Goal: Information Seeking & Learning: Learn about a topic

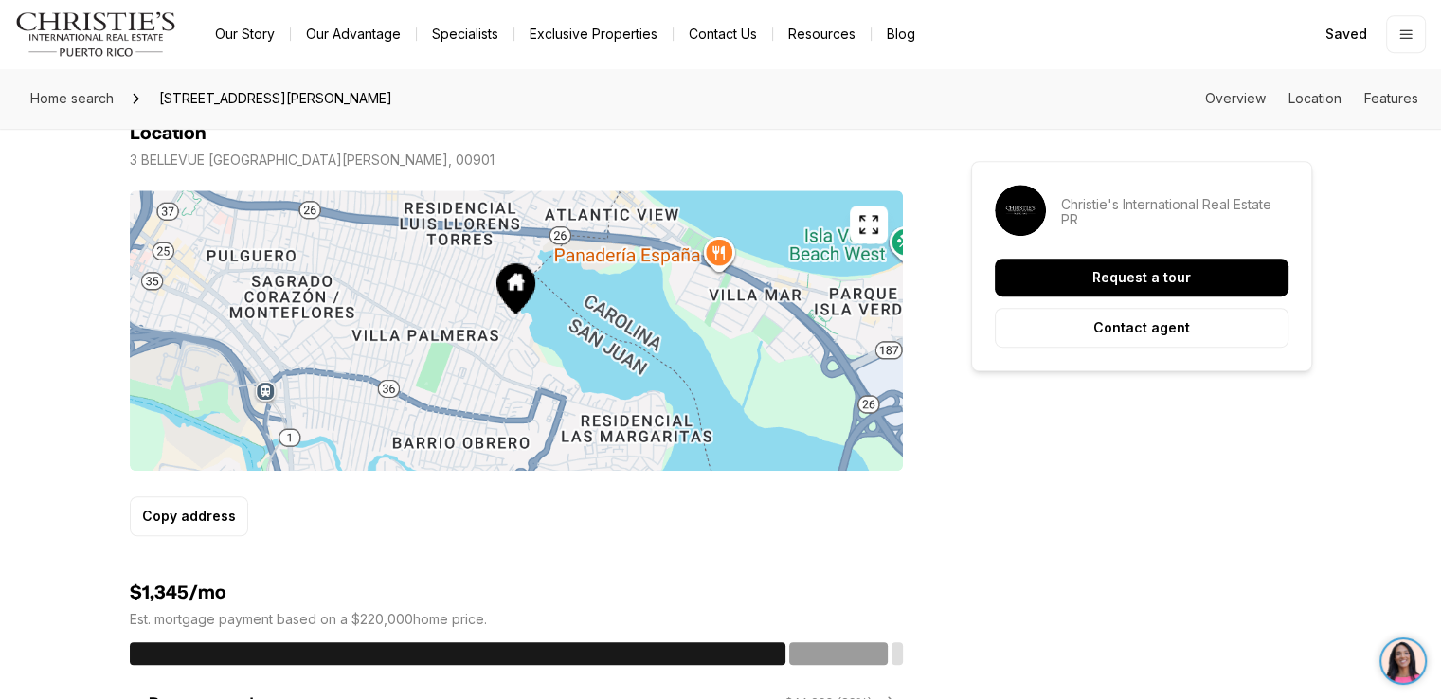
scroll to position [1128, 0]
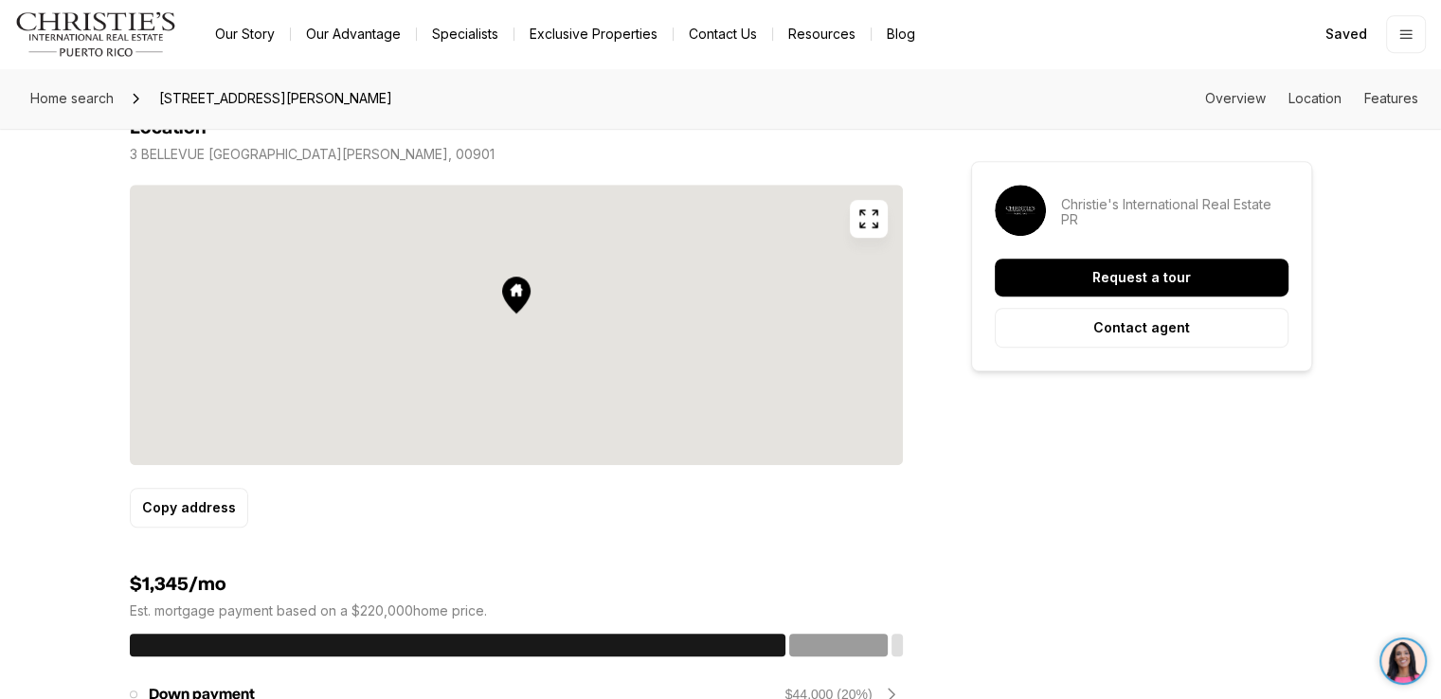
click at [872, 216] on icon "button" at bounding box center [868, 219] width 23 height 23
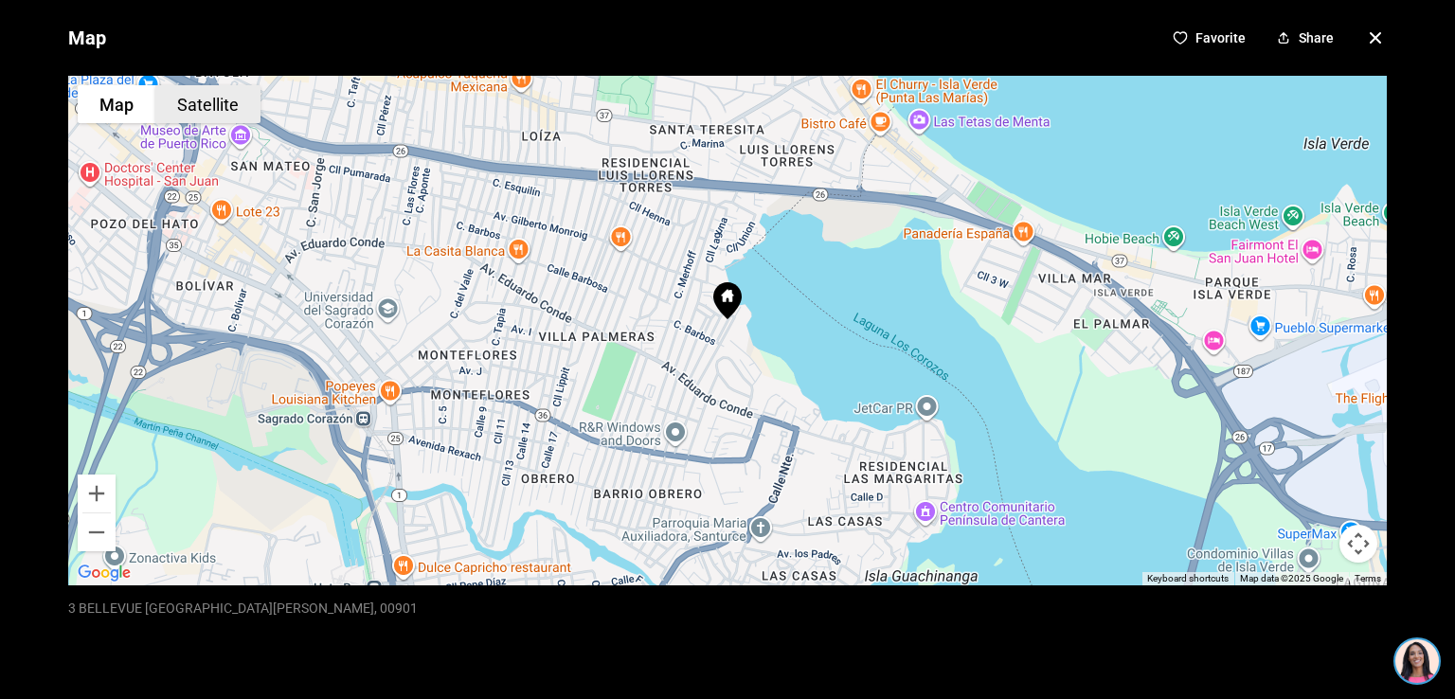
click at [203, 99] on button "Satellite" at bounding box center [207, 104] width 105 height 38
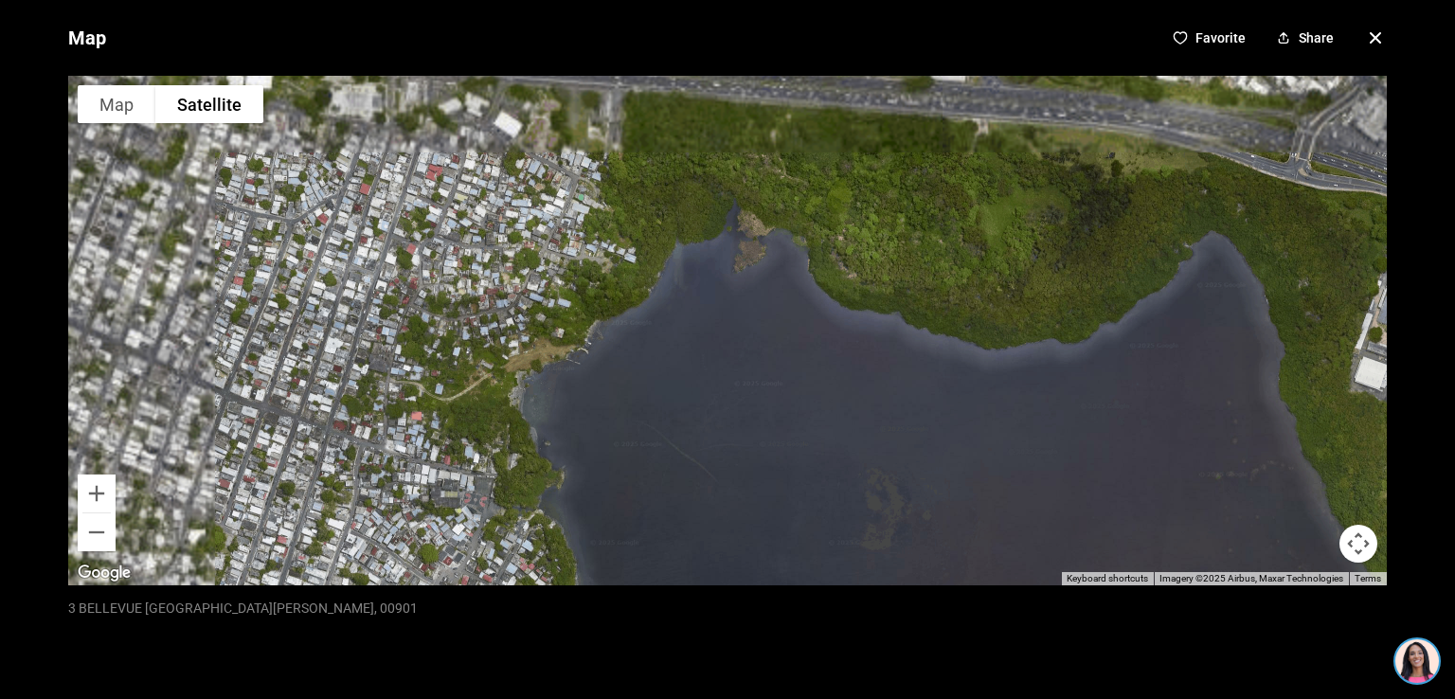
drag, startPoint x: 762, startPoint y: 217, endPoint x: 775, endPoint y: 507, distance: 290.2
click at [775, 507] on div at bounding box center [727, 331] width 1319 height 510
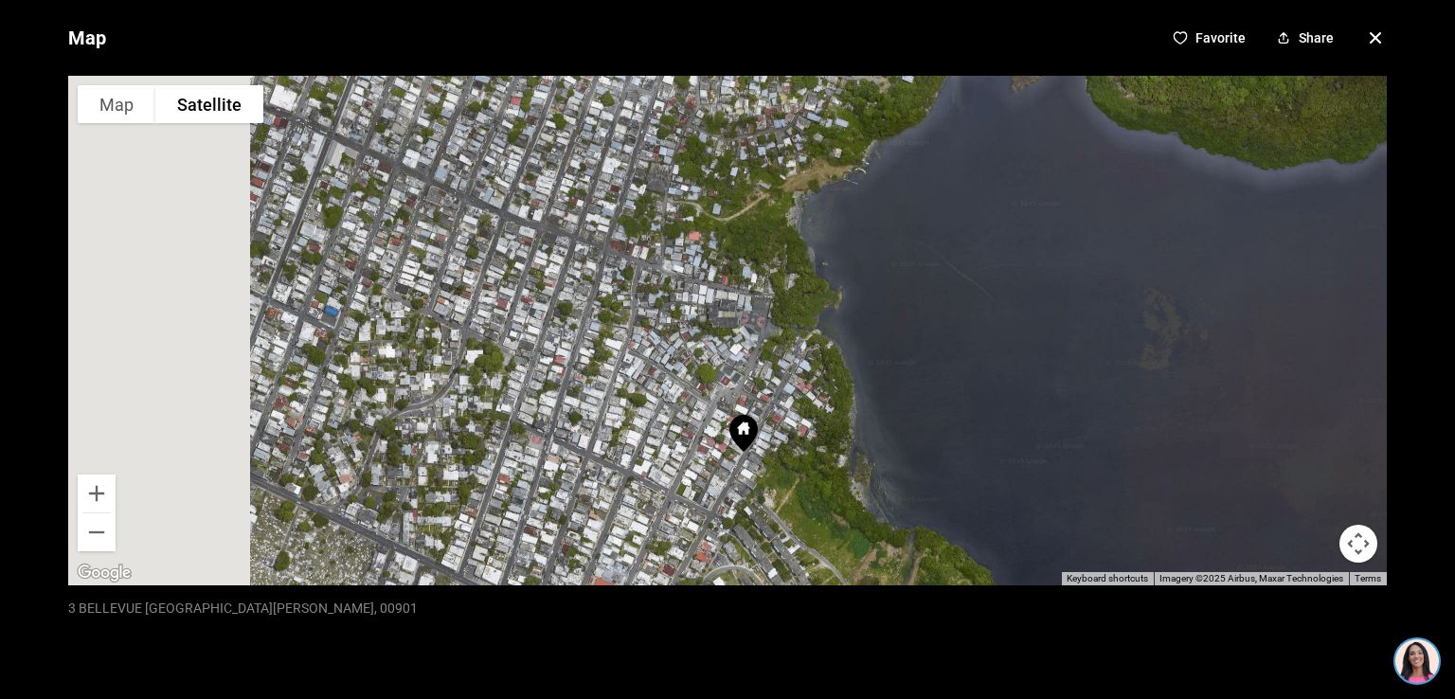
drag, startPoint x: 442, startPoint y: 424, endPoint x: 714, endPoint y: 206, distance: 349.2
click at [714, 206] on div at bounding box center [727, 331] width 1319 height 510
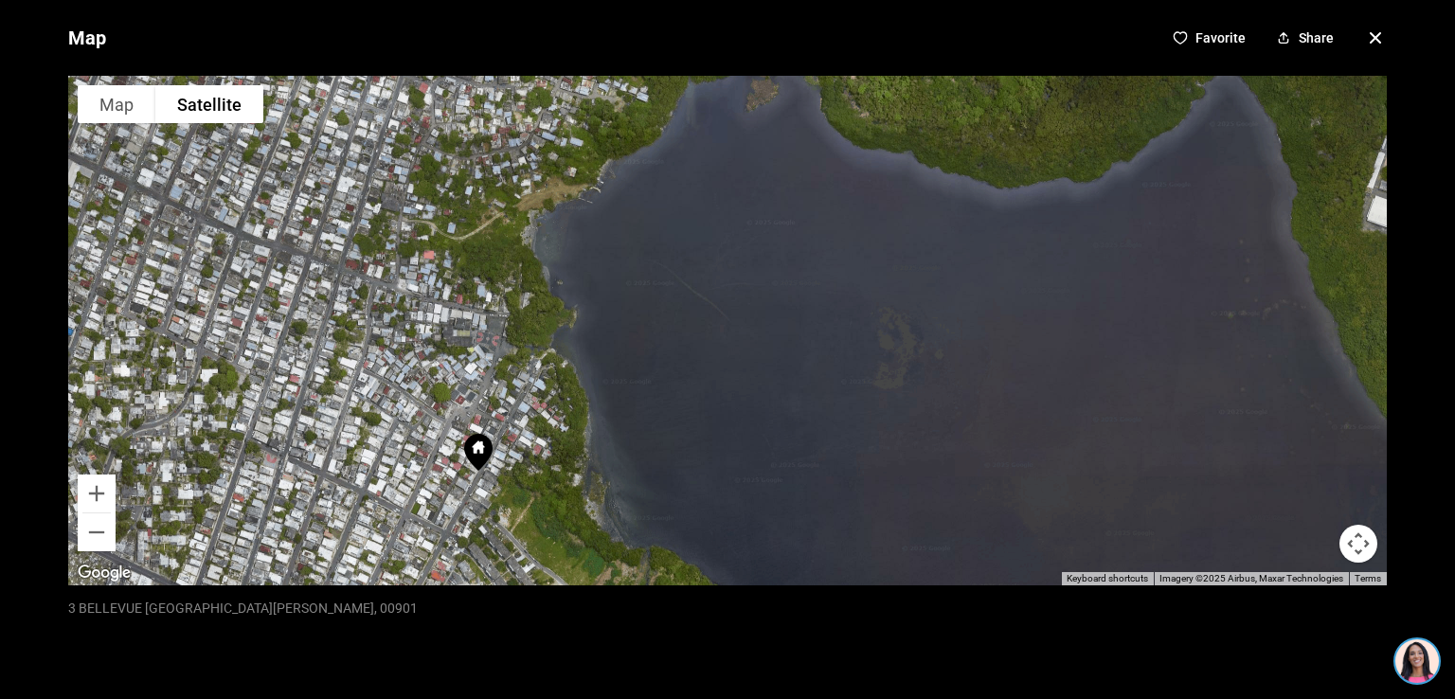
drag, startPoint x: 985, startPoint y: 209, endPoint x: 720, endPoint y: 232, distance: 266.3
click at [720, 232] on div at bounding box center [727, 331] width 1319 height 510
click at [1371, 34] on icon "button" at bounding box center [1375, 37] width 9 height 9
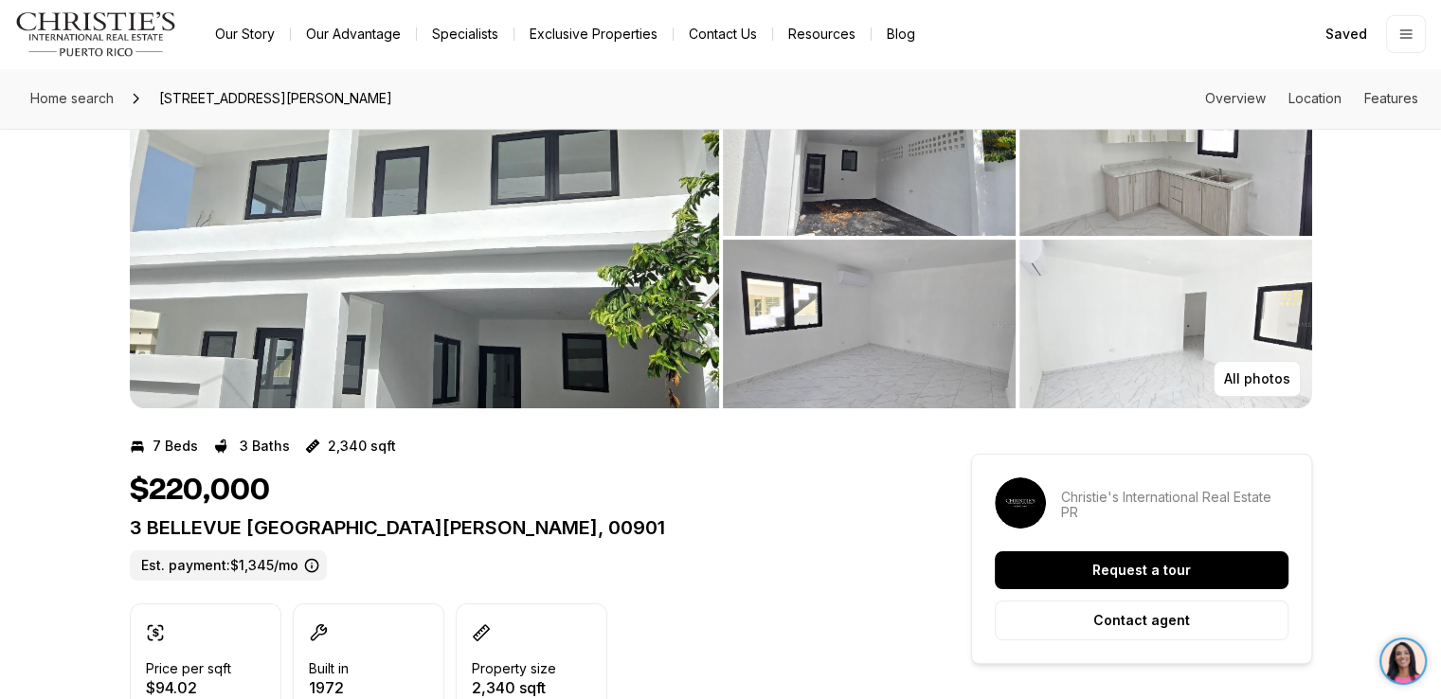
scroll to position [81, 0]
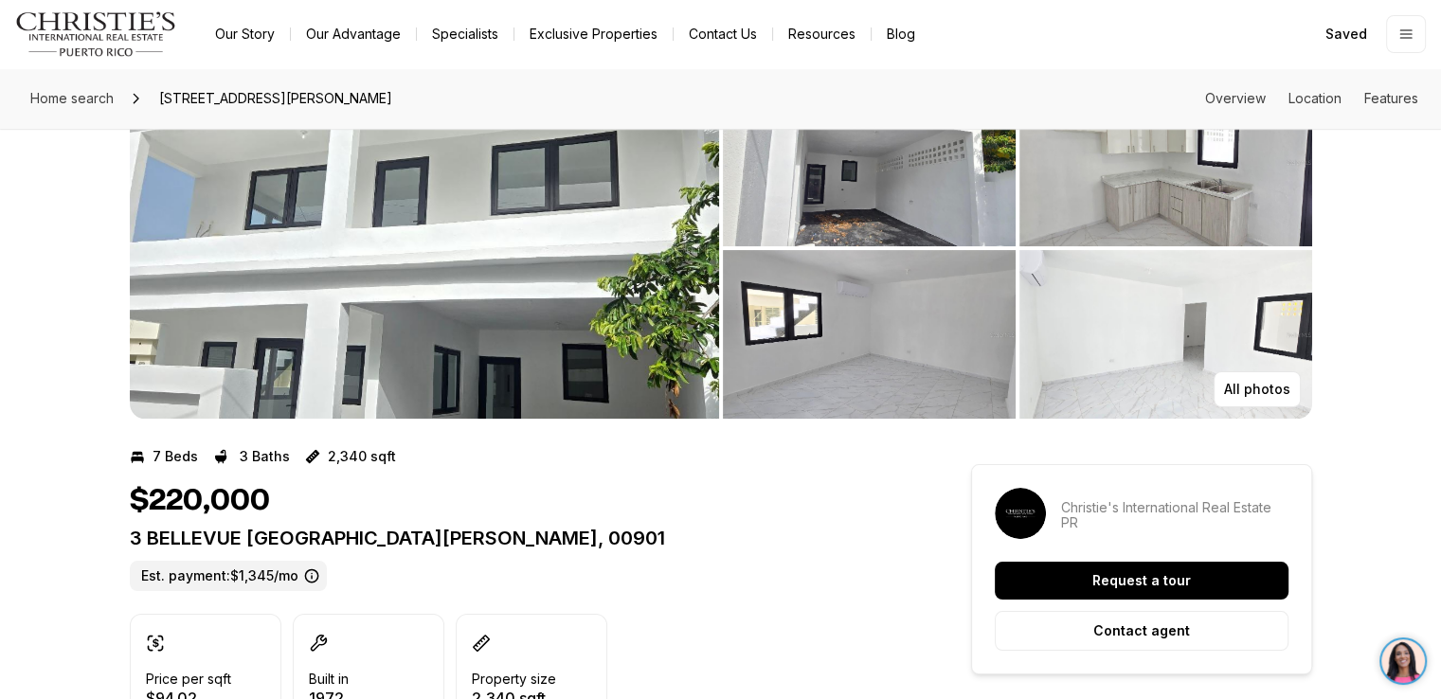
click at [627, 300] on img "View image gallery" at bounding box center [424, 248] width 589 height 341
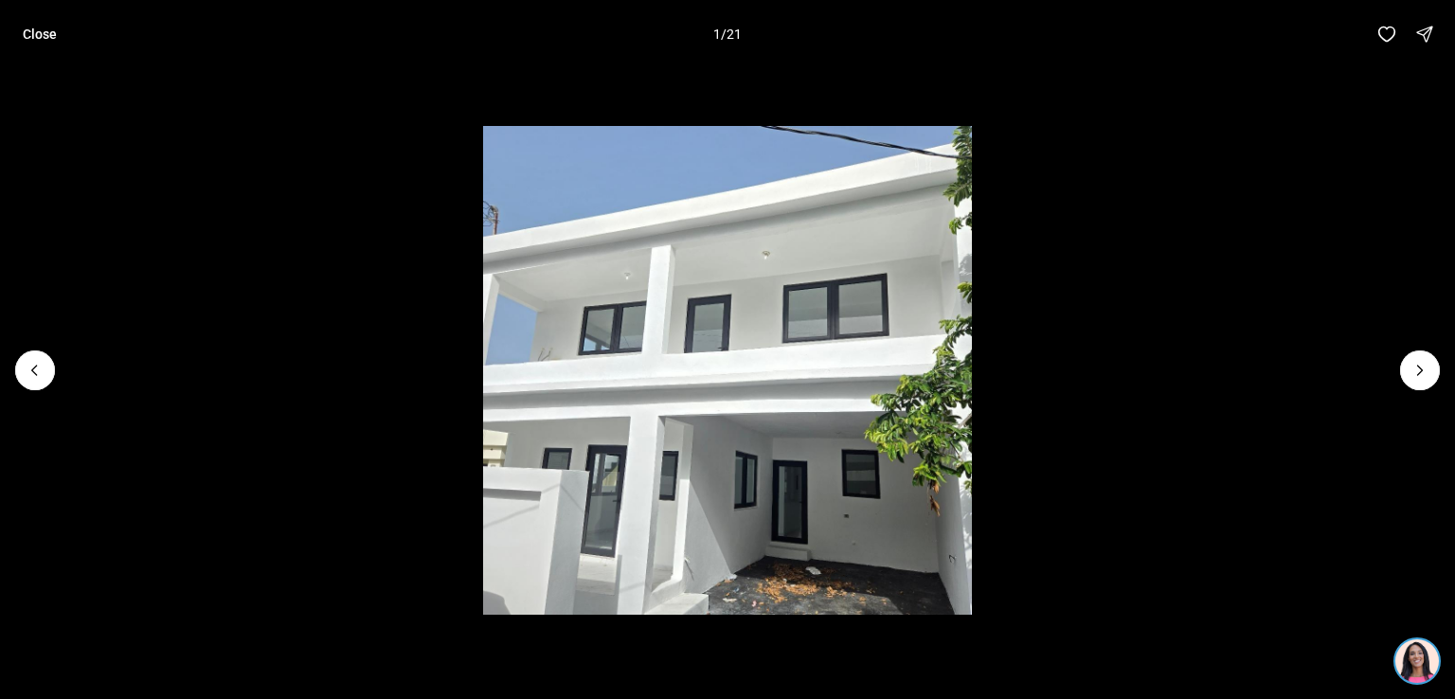
click at [627, 300] on img "1 of 21" at bounding box center [728, 371] width 490 height 490
click at [1426, 372] on icon "Next slide" at bounding box center [1420, 370] width 19 height 19
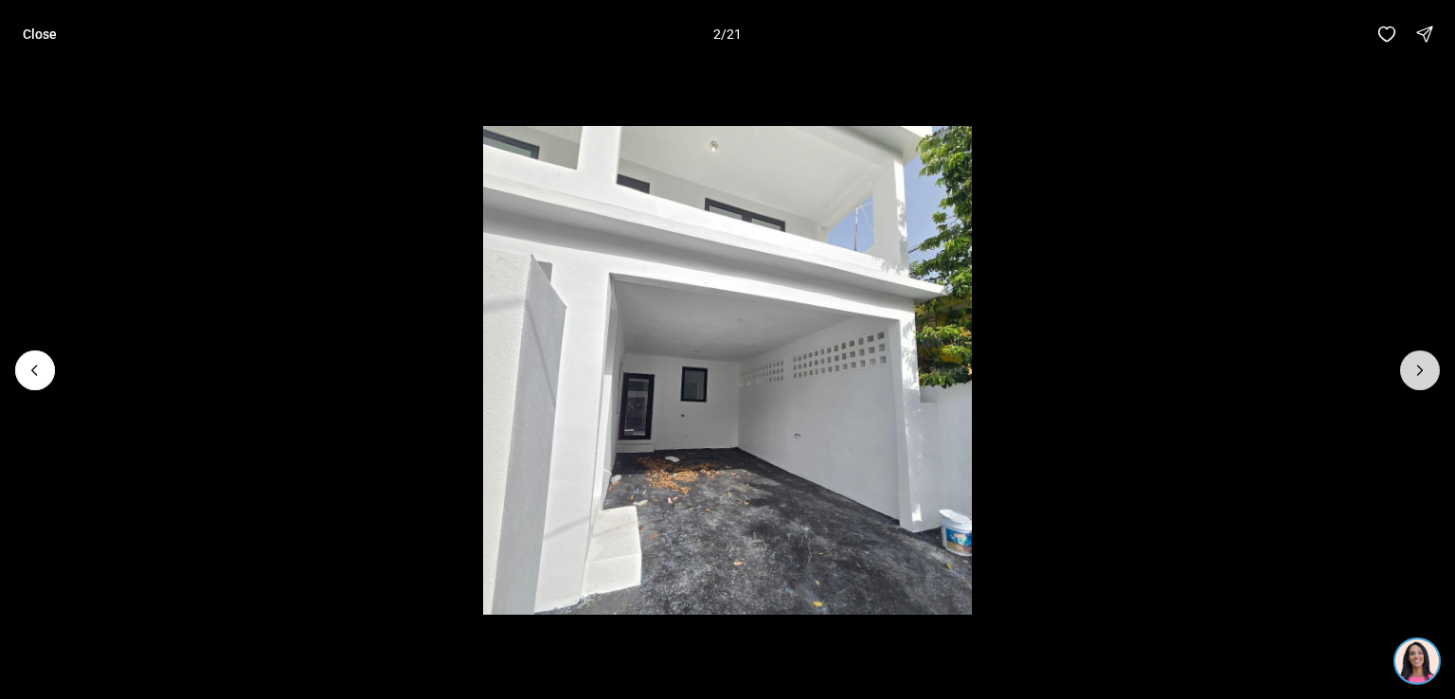
click at [1426, 372] on icon "Next slide" at bounding box center [1420, 370] width 19 height 19
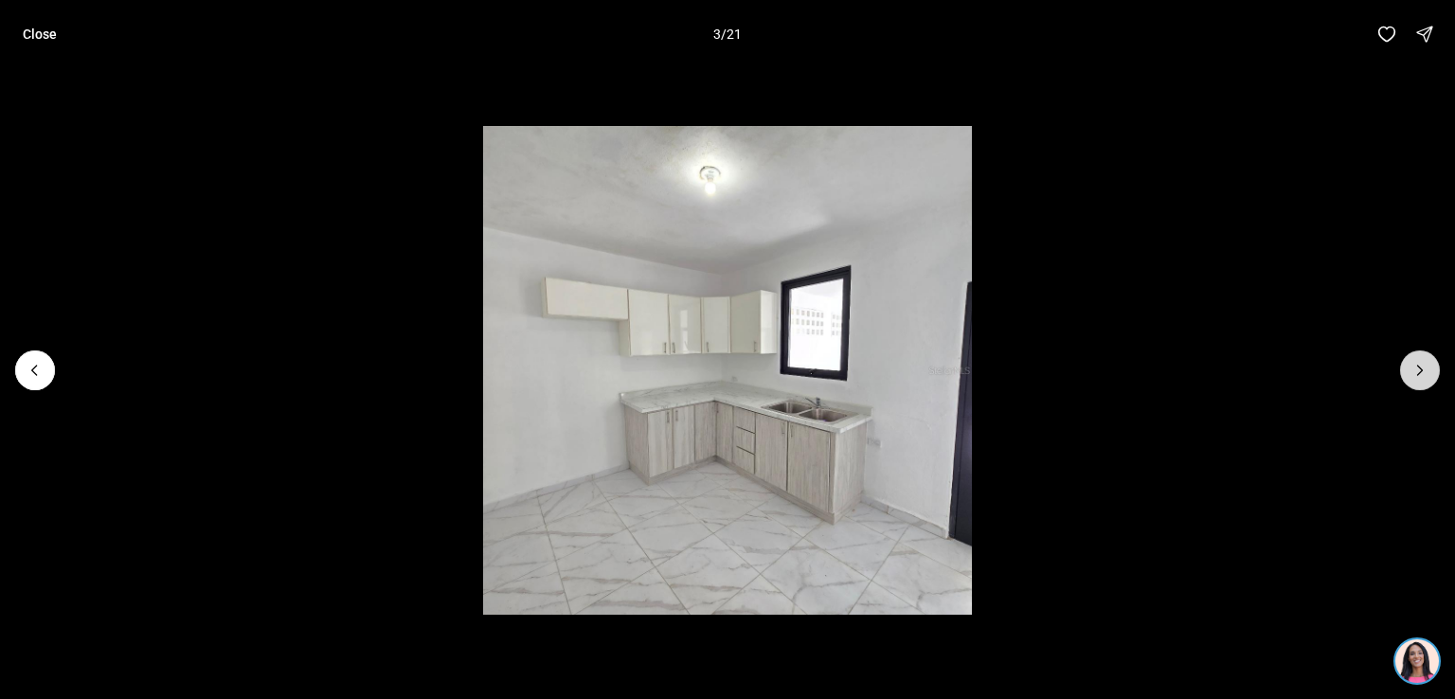
click at [1426, 372] on icon "Next slide" at bounding box center [1420, 370] width 19 height 19
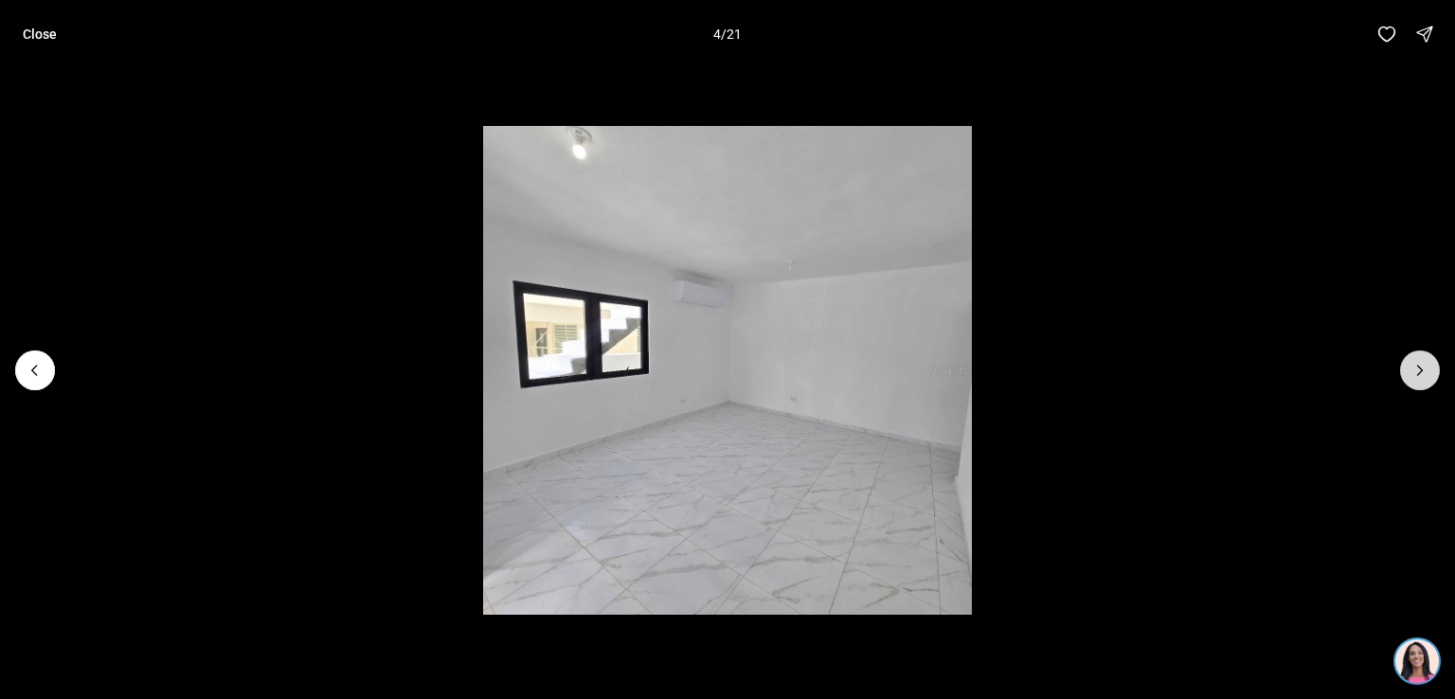
click at [1426, 372] on icon "Next slide" at bounding box center [1420, 370] width 19 height 19
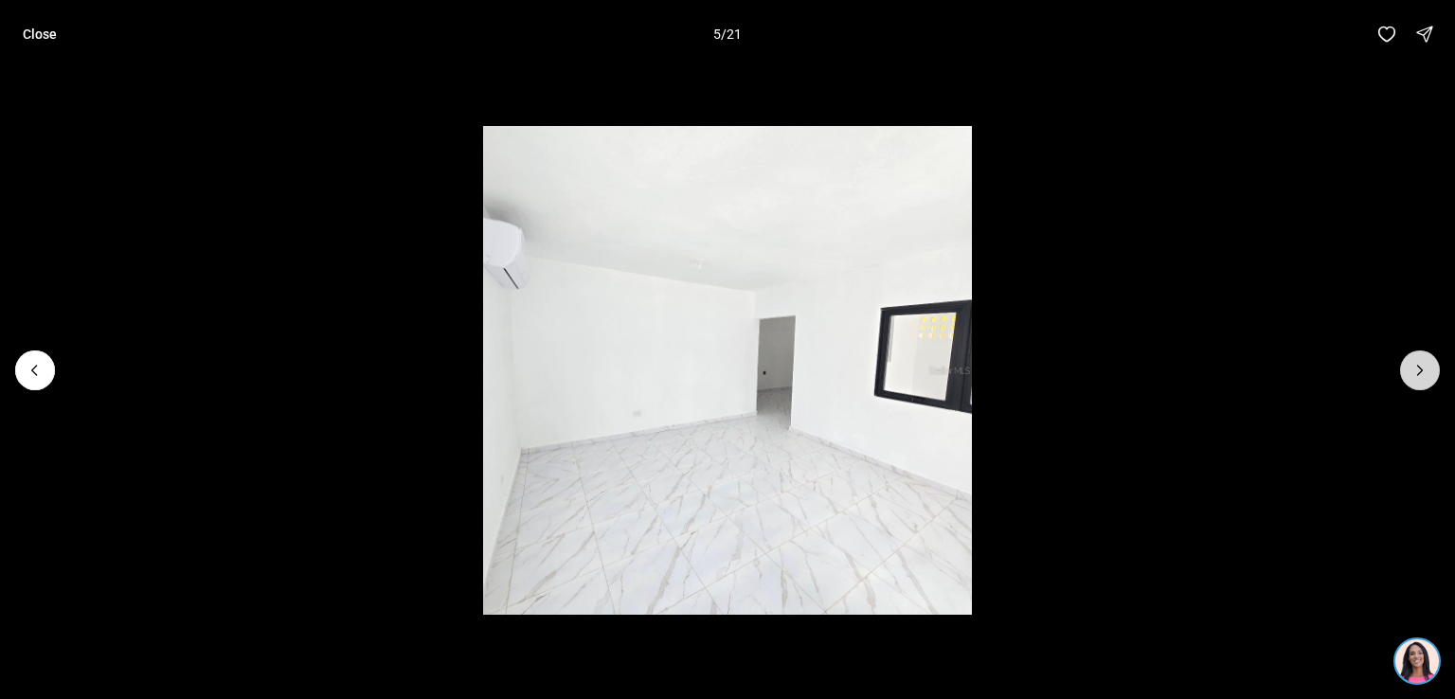
click at [1426, 372] on icon "Next slide" at bounding box center [1420, 370] width 19 height 19
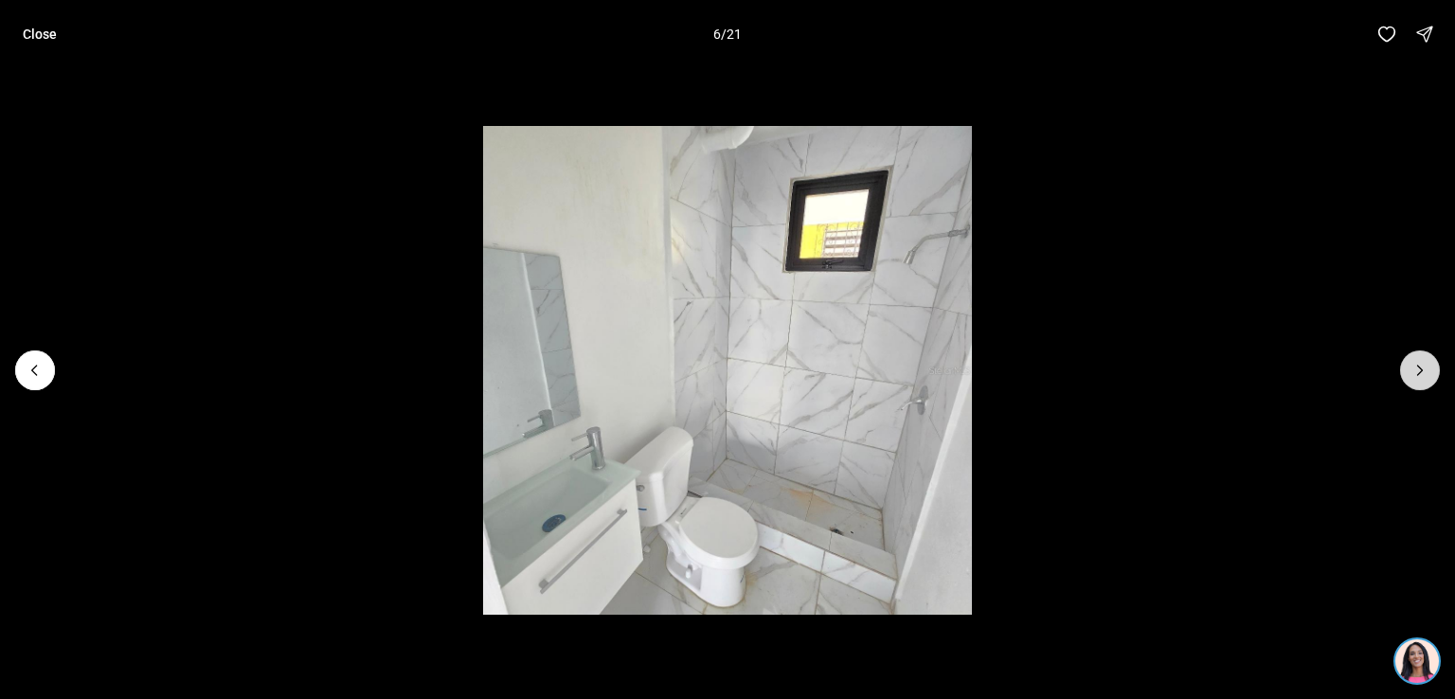
click at [1426, 372] on icon "Next slide" at bounding box center [1420, 370] width 19 height 19
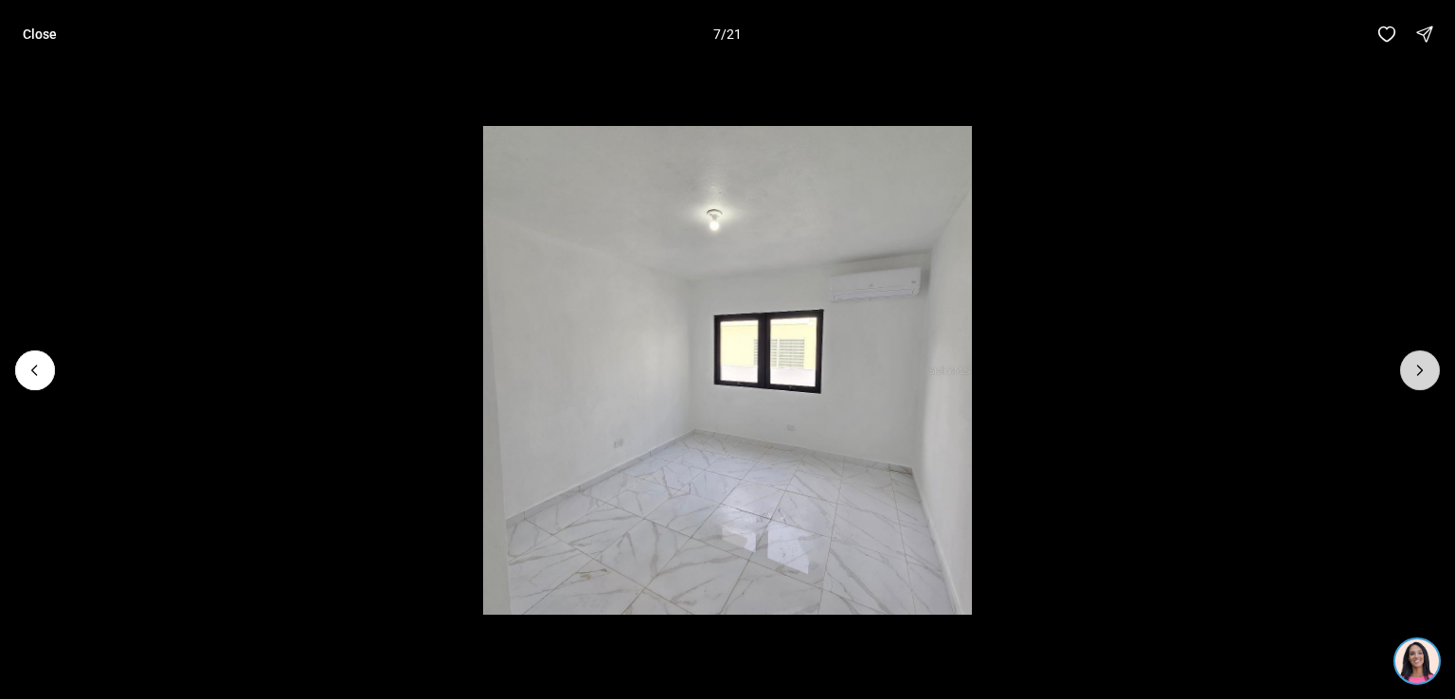
click at [1426, 372] on icon "Next slide" at bounding box center [1420, 370] width 19 height 19
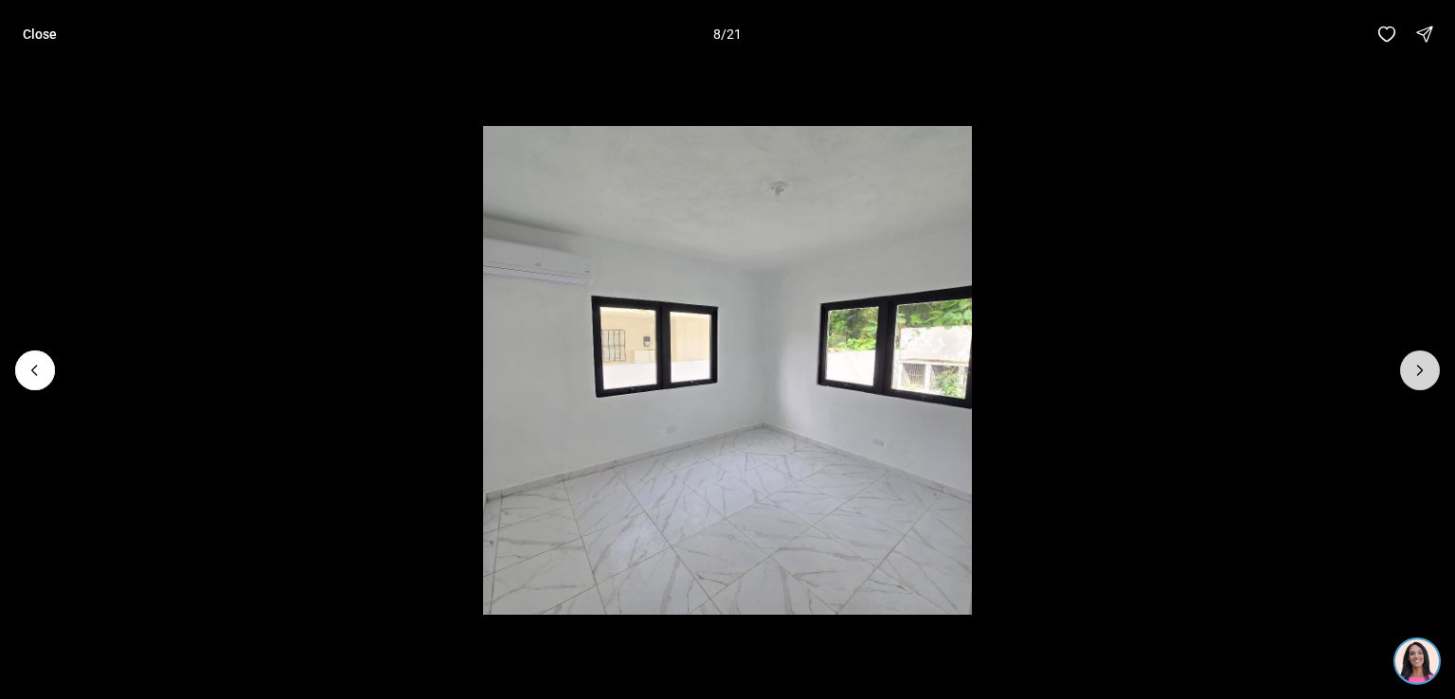
click at [1426, 372] on icon "Next slide" at bounding box center [1420, 370] width 19 height 19
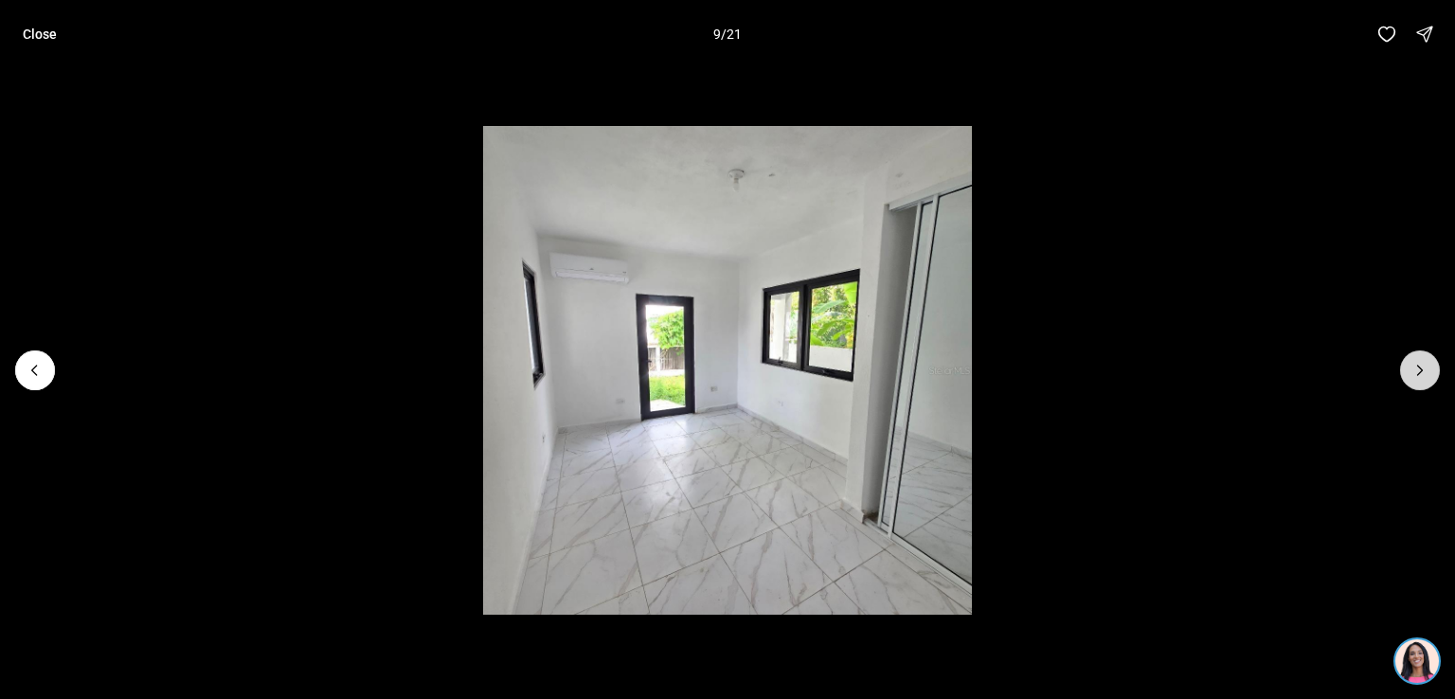
click at [1426, 372] on icon "Next slide" at bounding box center [1420, 370] width 19 height 19
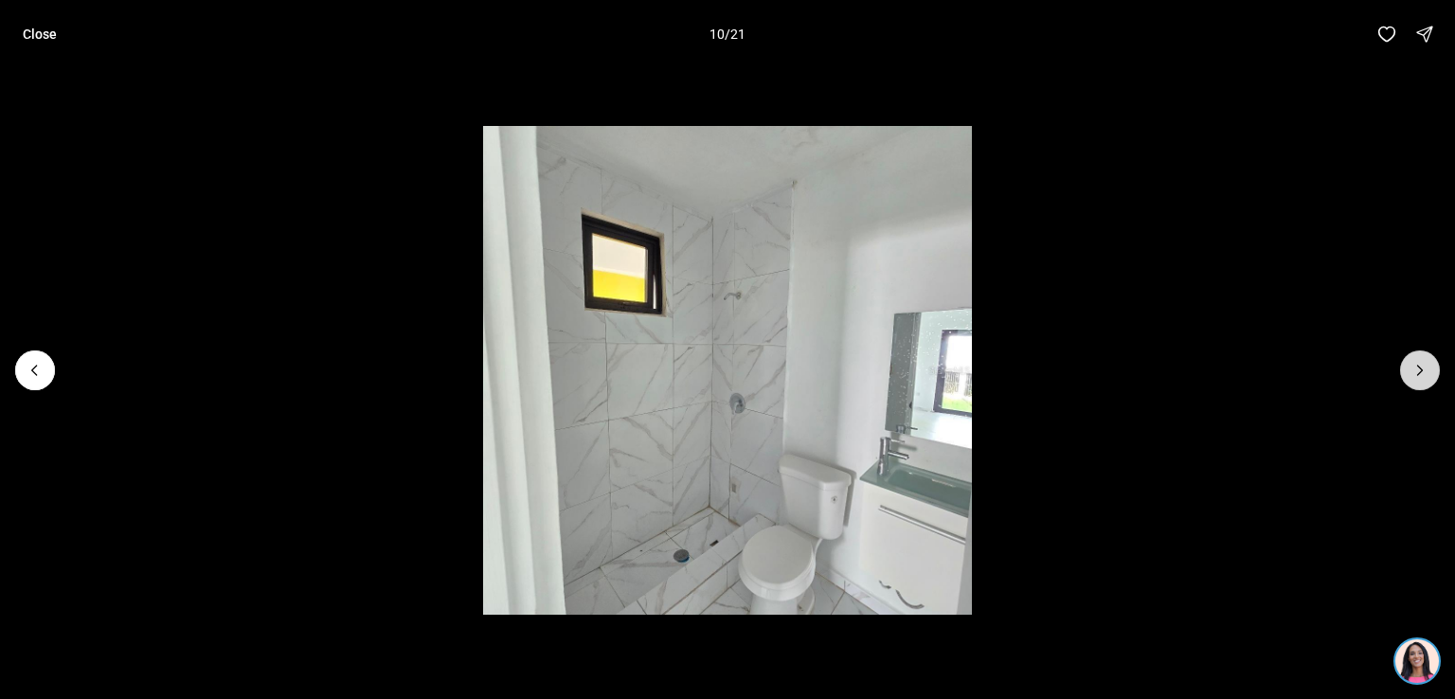
click at [1426, 372] on icon "Next slide" at bounding box center [1420, 370] width 19 height 19
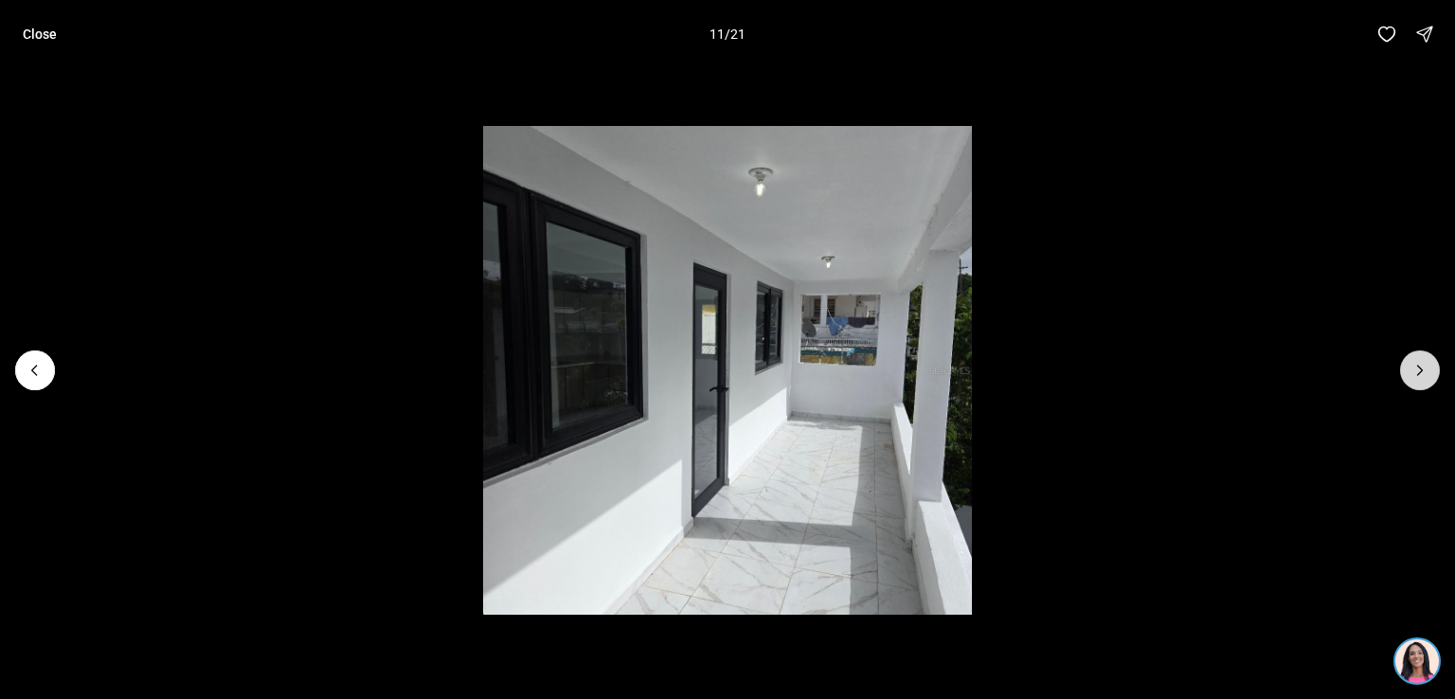
click at [1426, 372] on icon "Next slide" at bounding box center [1420, 370] width 19 height 19
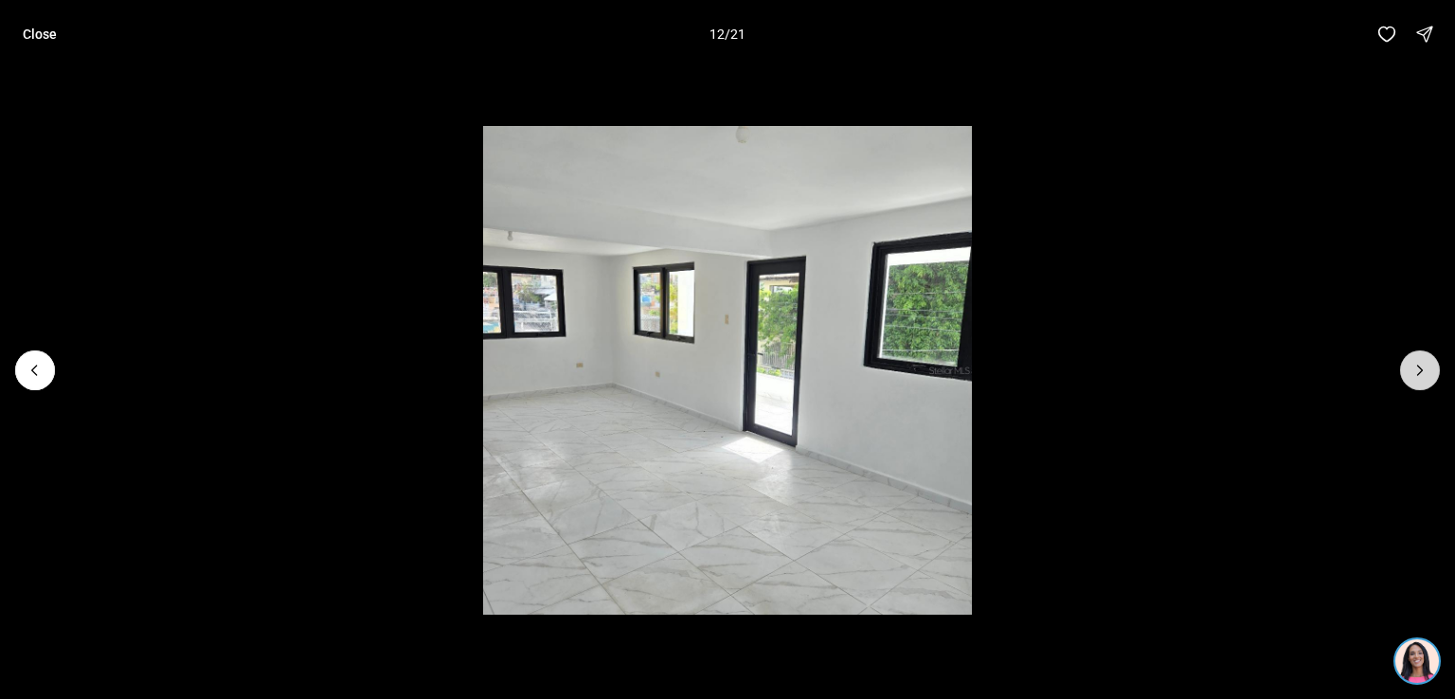
click at [1426, 372] on icon "Next slide" at bounding box center [1420, 370] width 19 height 19
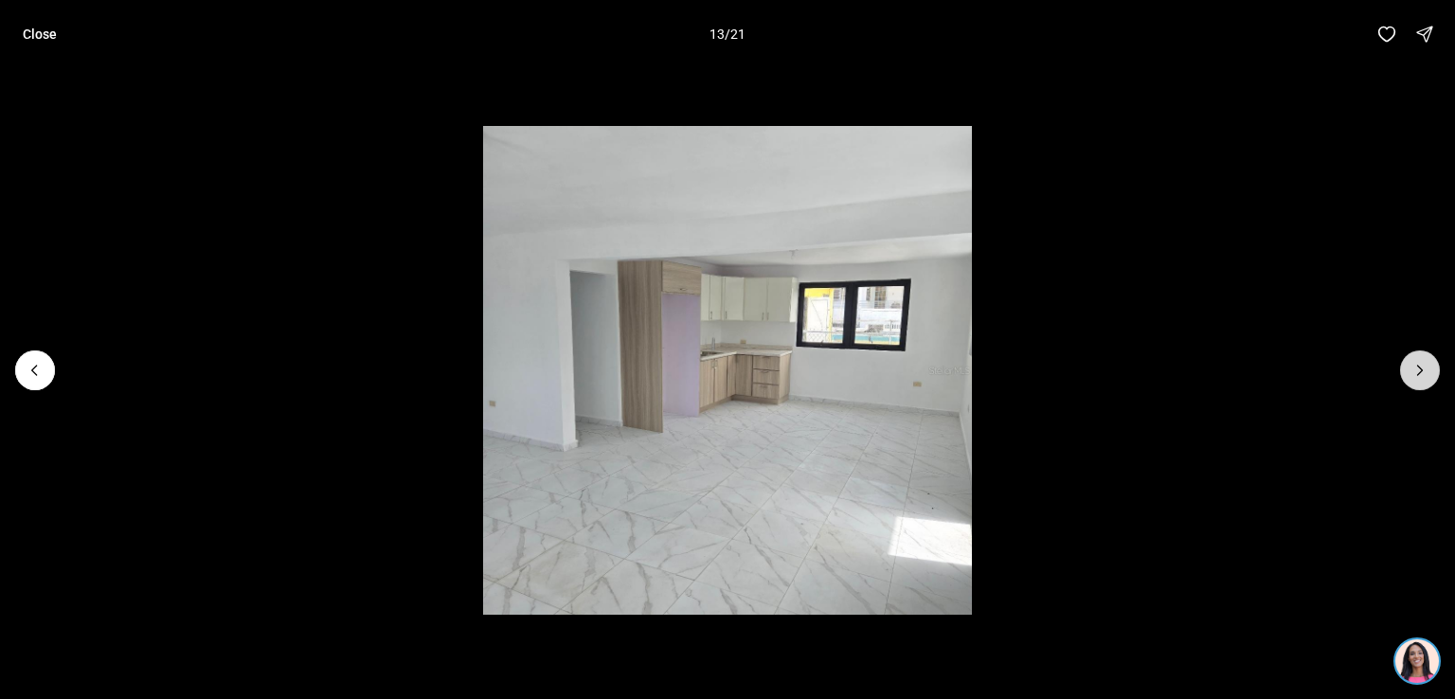
click at [1426, 372] on icon "Next slide" at bounding box center [1420, 370] width 19 height 19
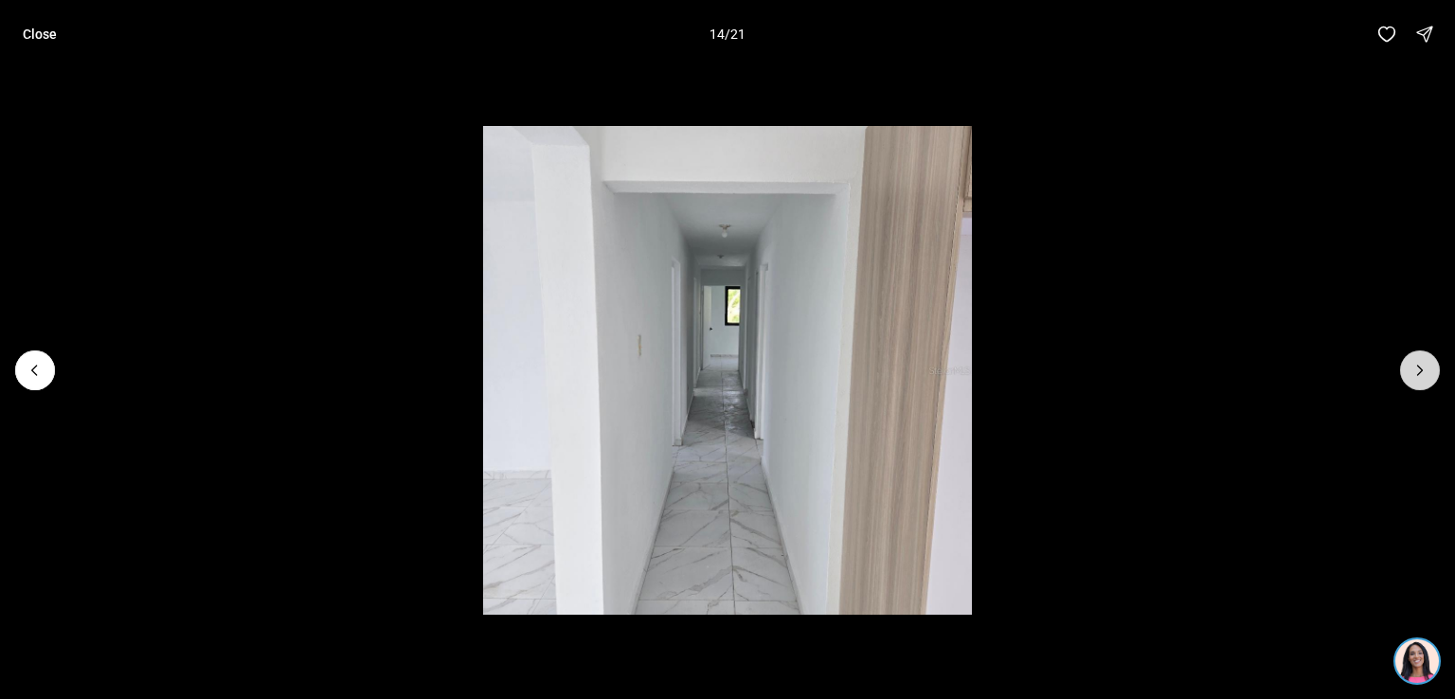
click at [1426, 372] on icon "Next slide" at bounding box center [1420, 370] width 19 height 19
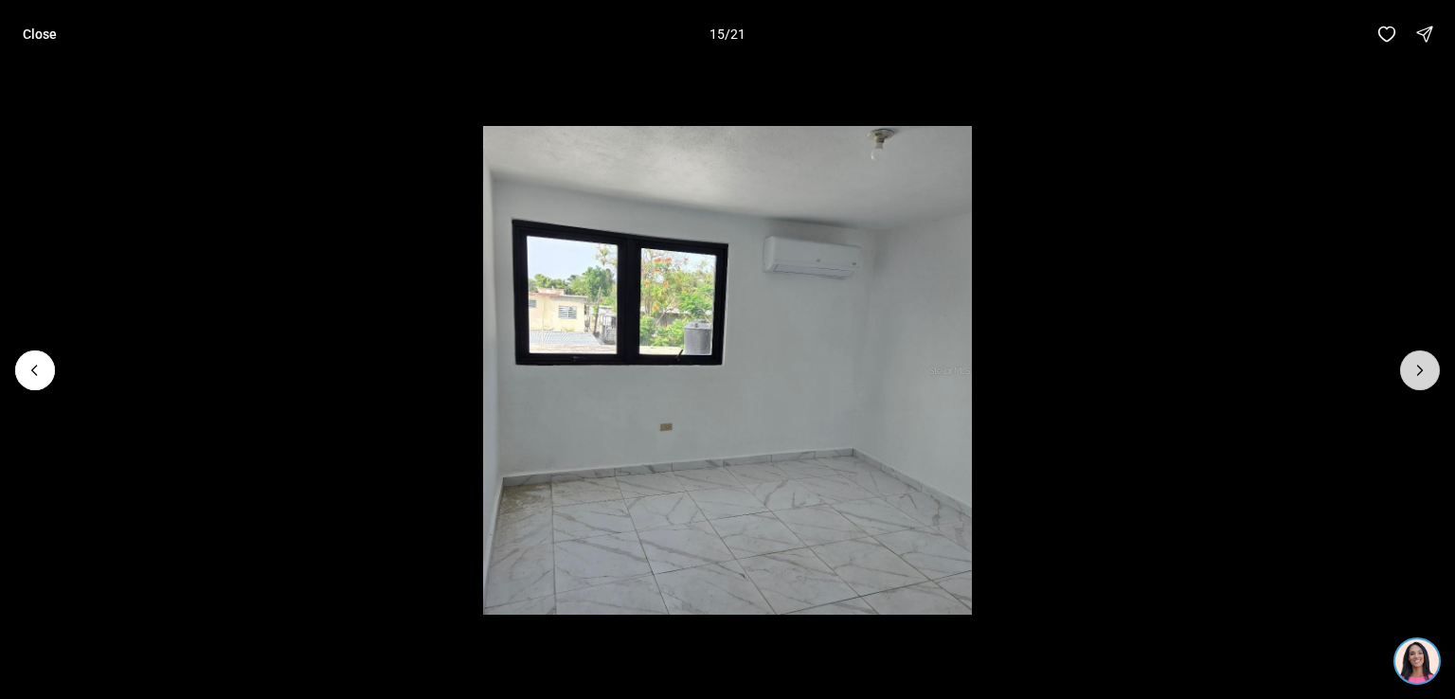
click at [1426, 372] on icon "Next slide" at bounding box center [1420, 370] width 19 height 19
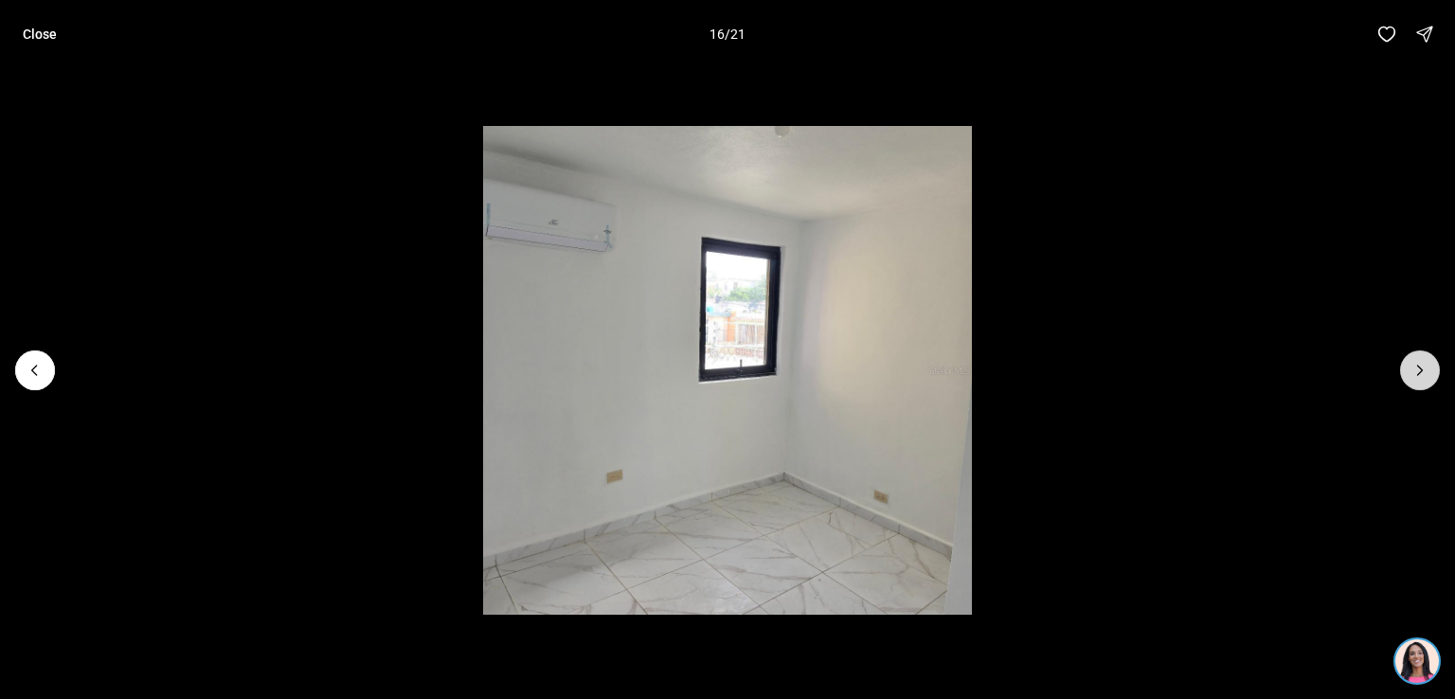
click at [1426, 372] on icon "Next slide" at bounding box center [1420, 370] width 19 height 19
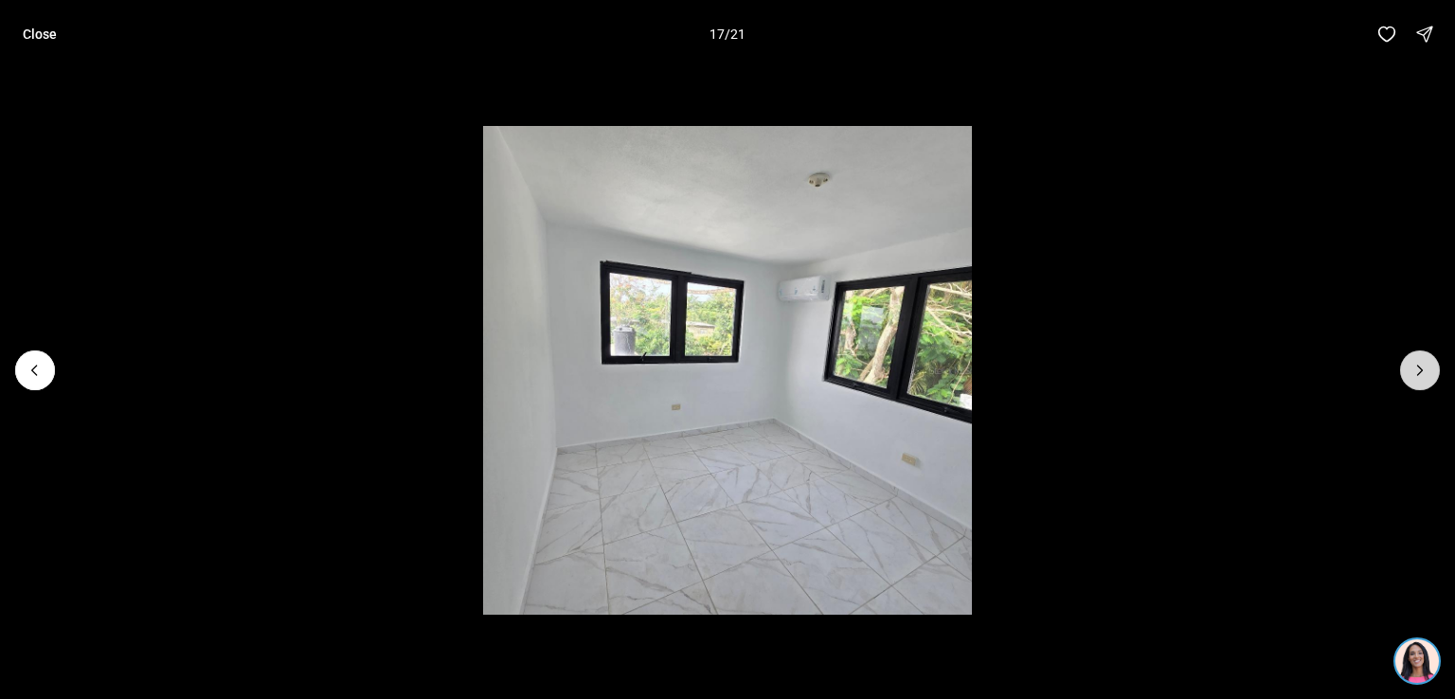
click at [1426, 372] on icon "Next slide" at bounding box center [1420, 370] width 19 height 19
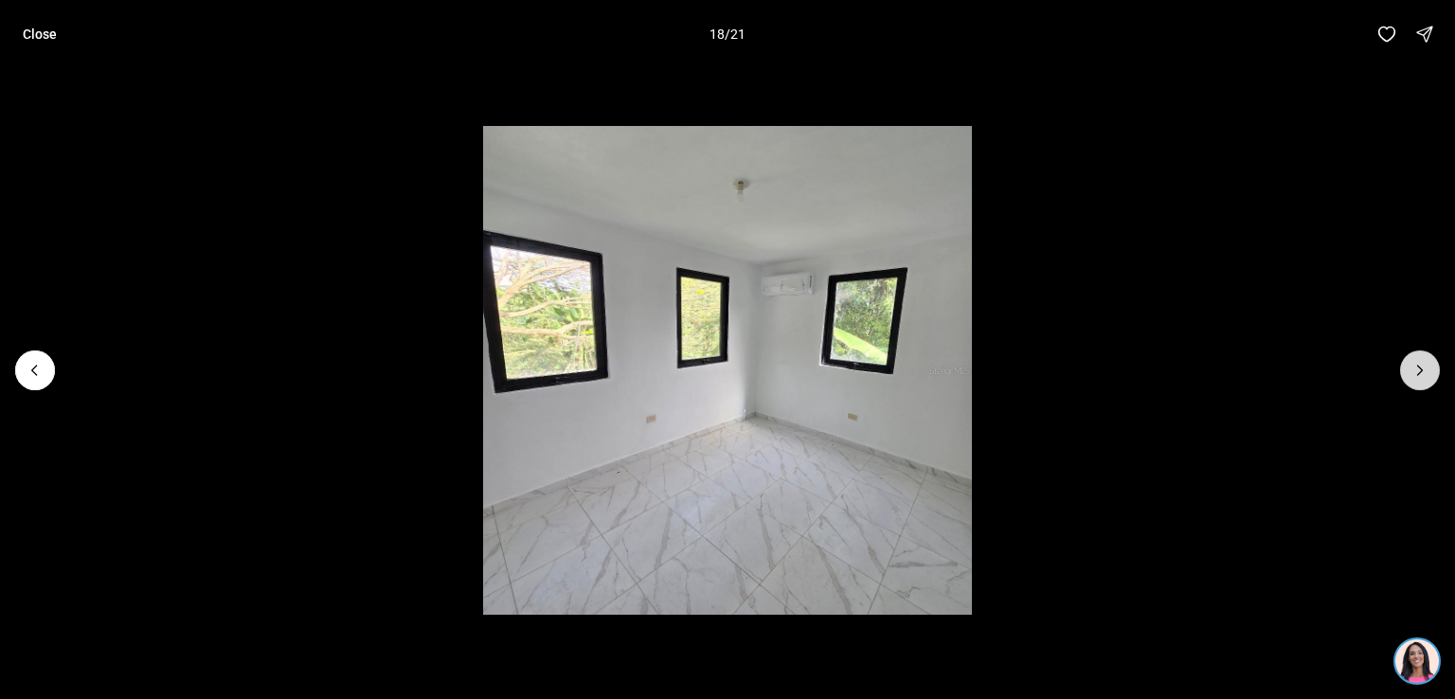
click at [1426, 372] on icon "Next slide" at bounding box center [1420, 370] width 19 height 19
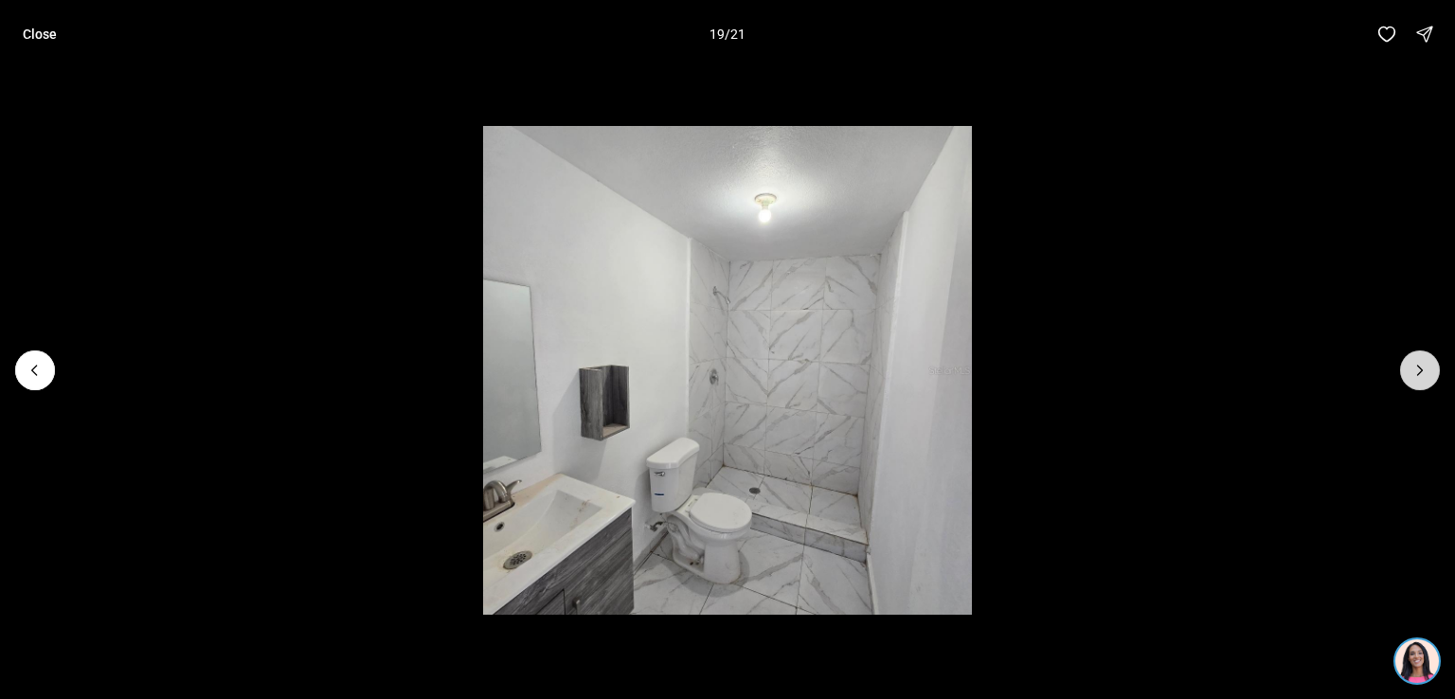
click at [1426, 372] on icon "Next slide" at bounding box center [1420, 370] width 19 height 19
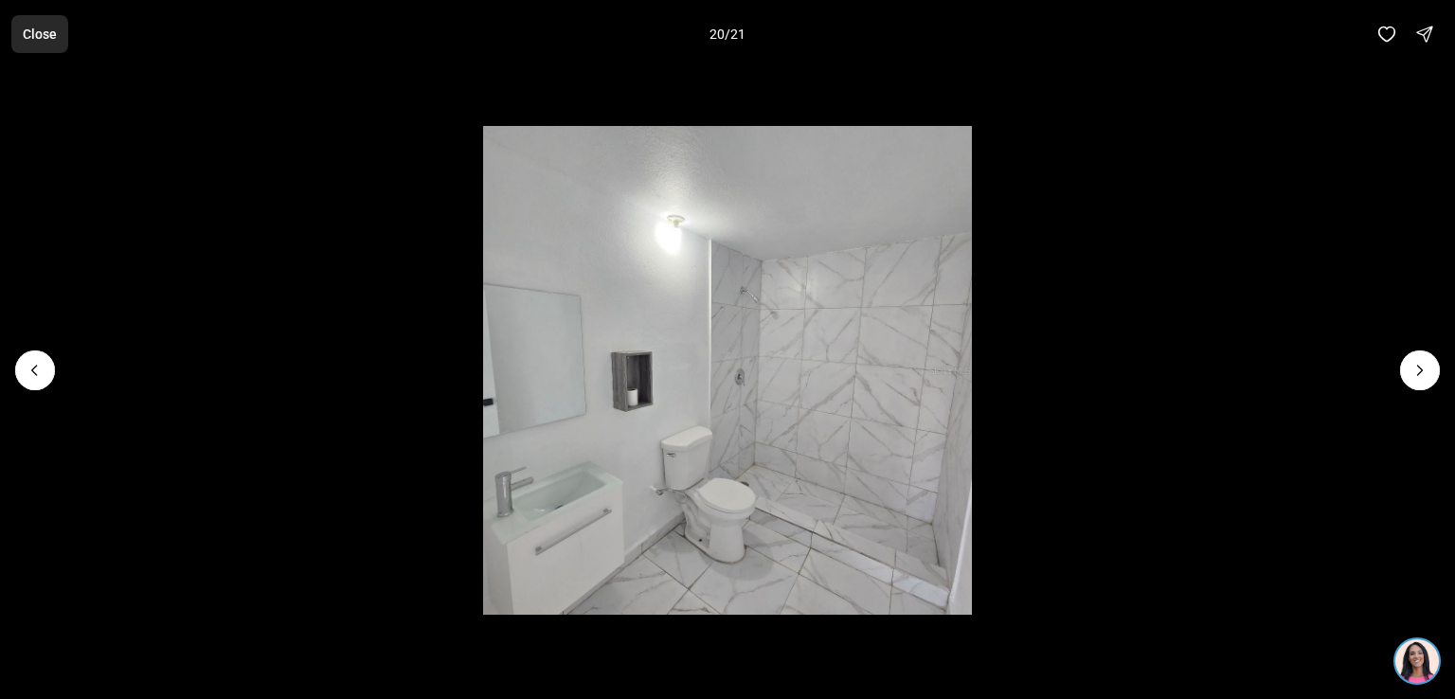
click at [45, 32] on p "Close" at bounding box center [40, 34] width 34 height 15
